Goal: Information Seeking & Learning: Check status

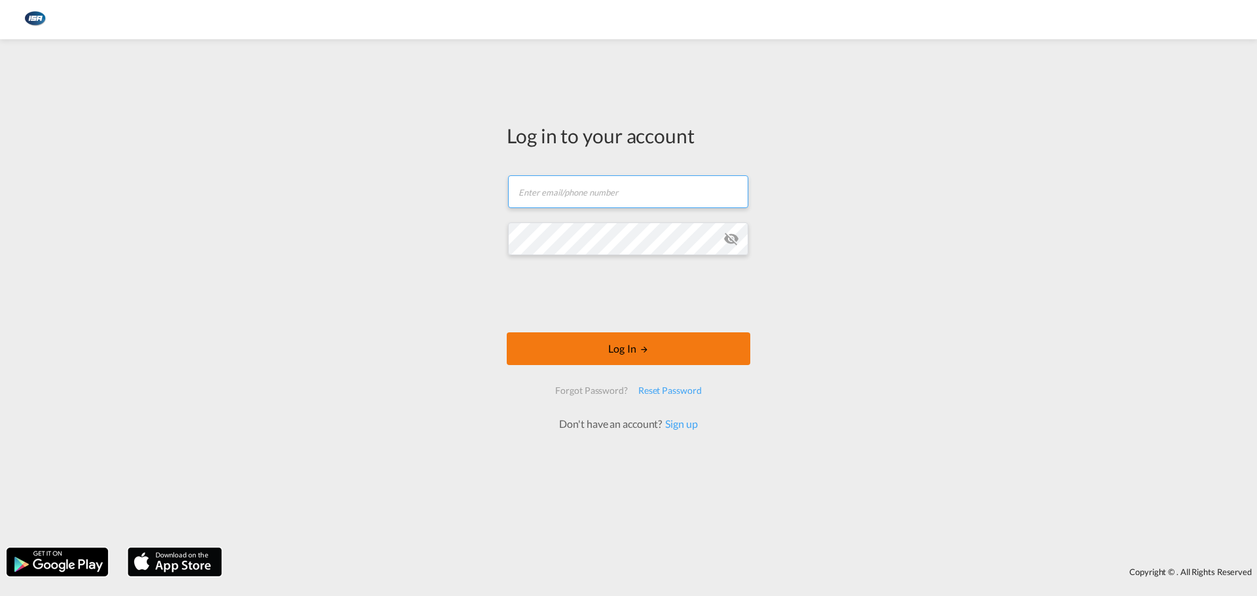
type input "kls@isanordic.com"
click at [596, 346] on button "Log In" at bounding box center [629, 349] width 244 height 33
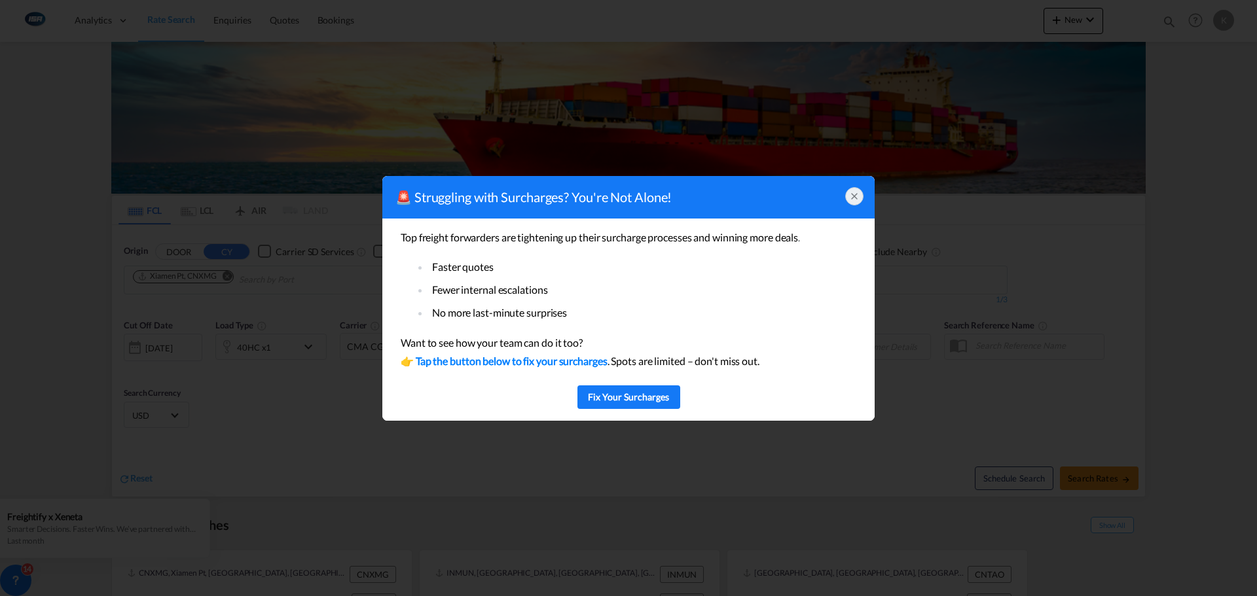
click at [851, 196] on icon at bounding box center [854, 196] width 10 height 10
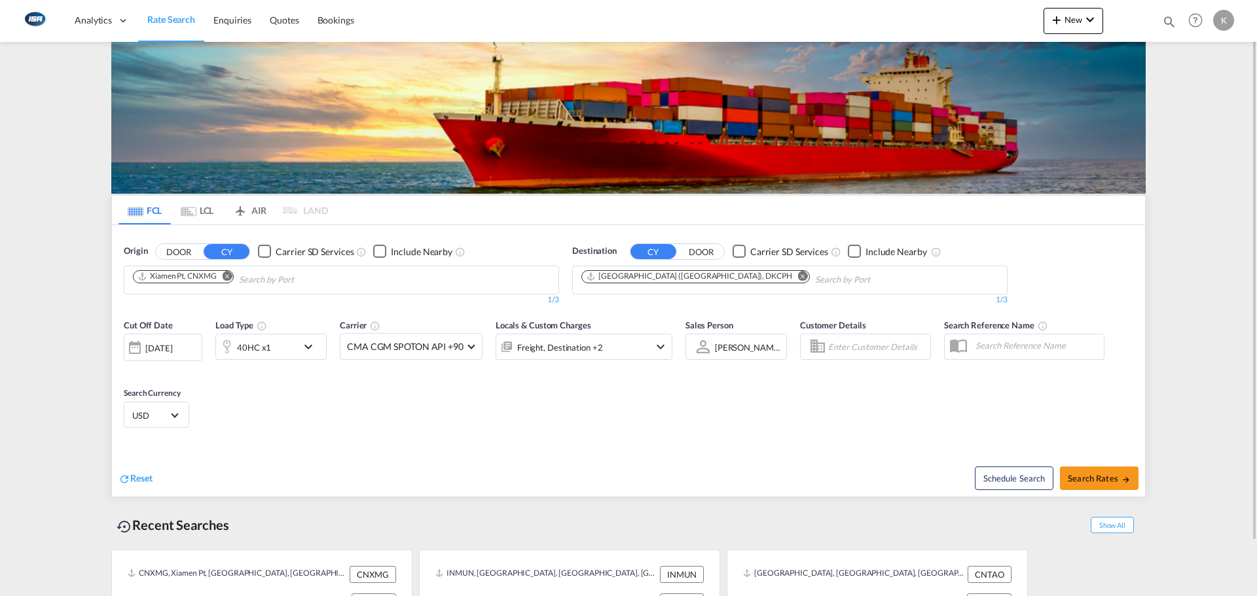
click at [203, 208] on md-tab-item "LCL" at bounding box center [197, 210] width 52 height 29
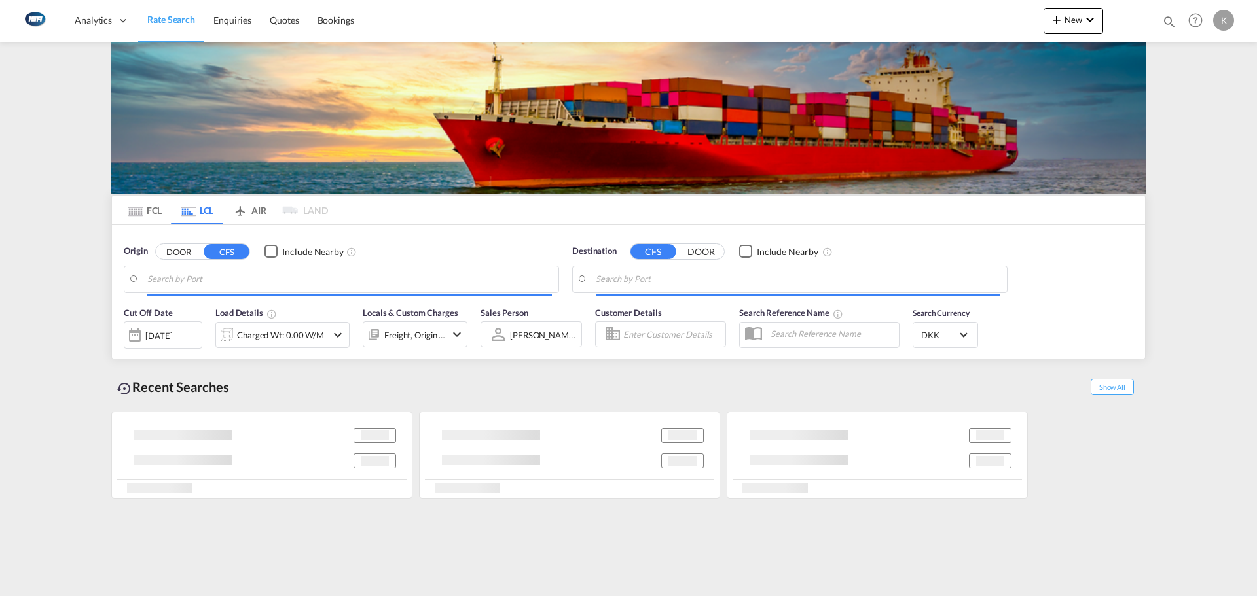
type input "Taichung, TWTXG"
type input "[GEOGRAPHIC_DATA], [GEOGRAPHIC_DATA]"
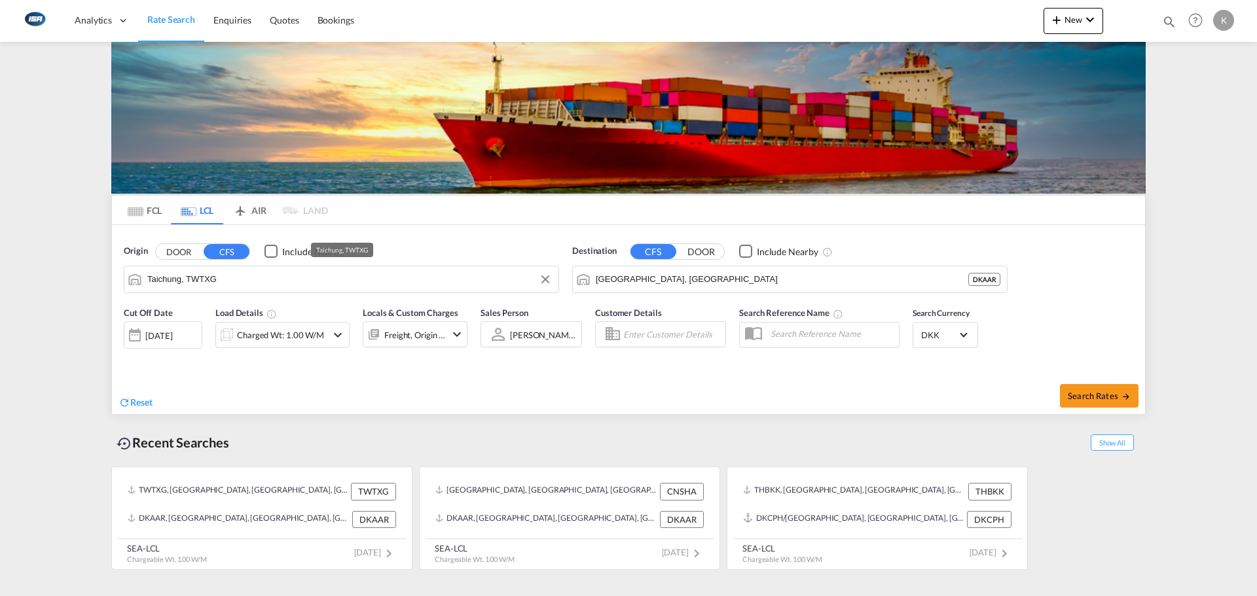
click at [308, 282] on input "Taichung, TWTXG" at bounding box center [349, 280] width 405 height 20
click at [540, 277] on md-icon "Clear Input" at bounding box center [545, 279] width 14 height 14
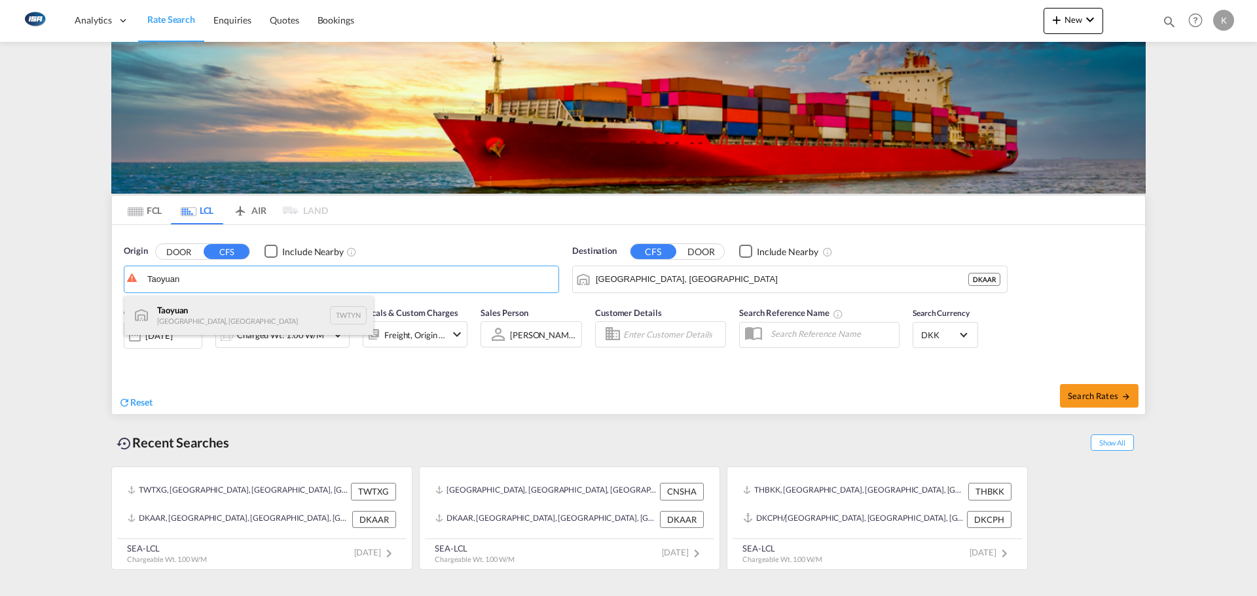
click at [226, 310] on div "Taoyuan [GEOGRAPHIC_DATA], Province of China TWTYN" at bounding box center [248, 315] width 249 height 39
type input "Taoyuan, TWTYN"
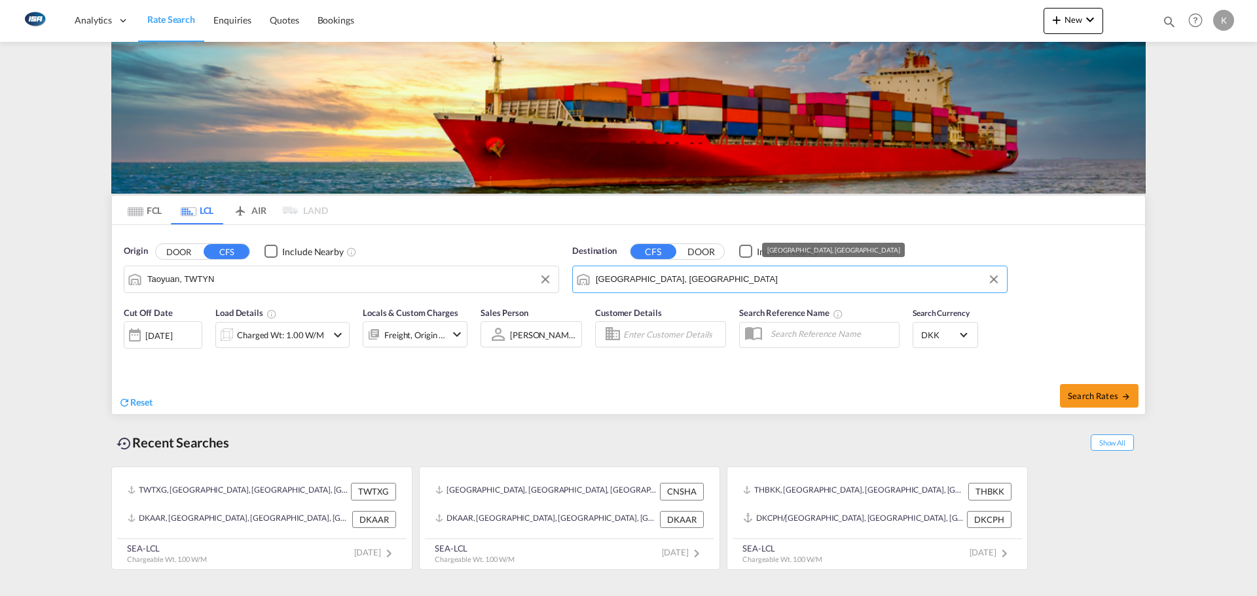
click at [676, 284] on input "[GEOGRAPHIC_DATA], [GEOGRAPHIC_DATA]" at bounding box center [798, 280] width 405 height 20
drag, startPoint x: 466, startPoint y: 390, endPoint x: 423, endPoint y: 388, distance: 43.3
click at [466, 389] on div "Reset" at bounding box center [375, 393] width 513 height 36
click at [143, 340] on div at bounding box center [134, 335] width 21 height 26
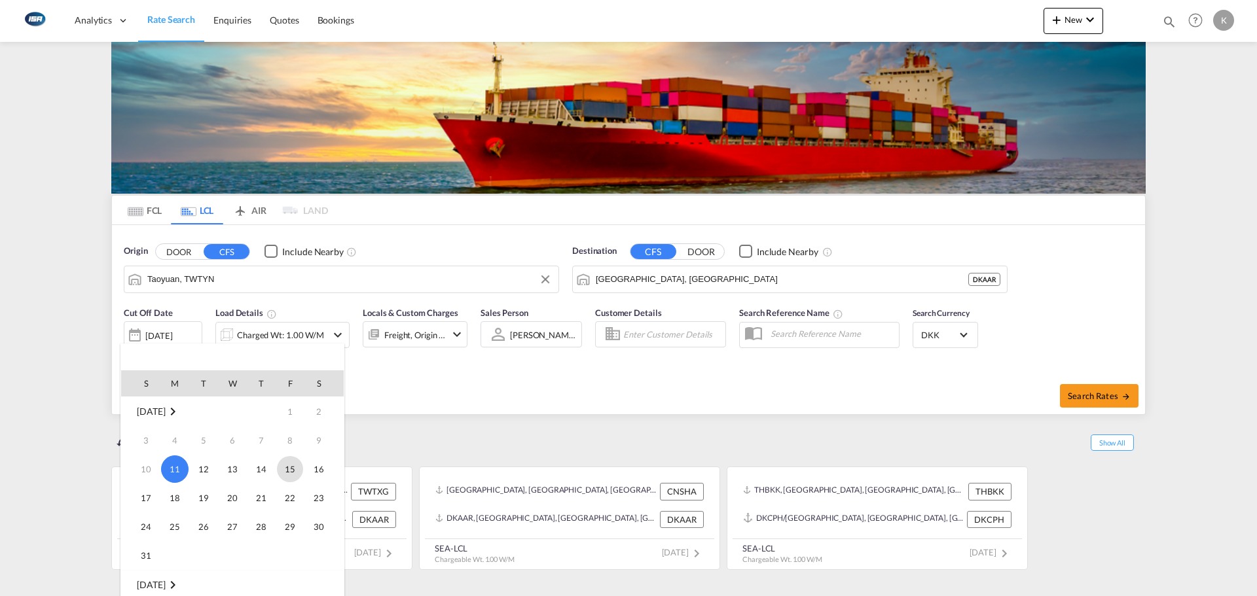
click at [291, 469] on span "15" at bounding box center [290, 469] width 26 height 26
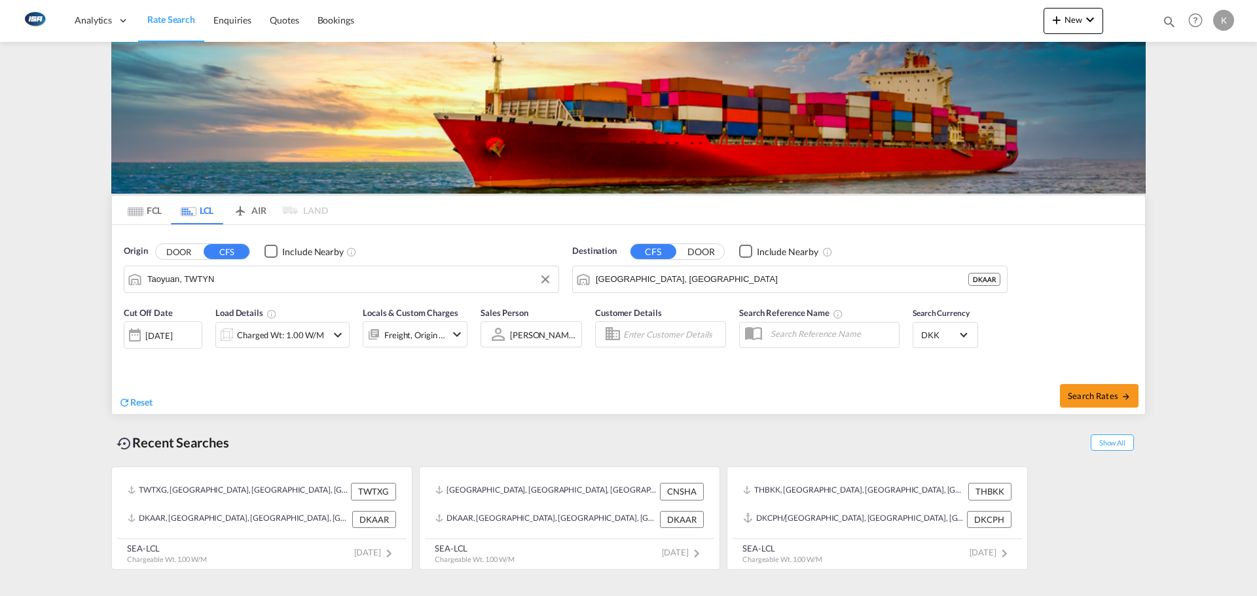
click at [1095, 380] on div "Search Rates" at bounding box center [888, 395] width 513 height 37
click at [1087, 395] on span "Search Rates" at bounding box center [1099, 396] width 63 height 10
type input "TWTYN to DKAAR / [DATE]"
